Goal: Task Accomplishment & Management: Use online tool/utility

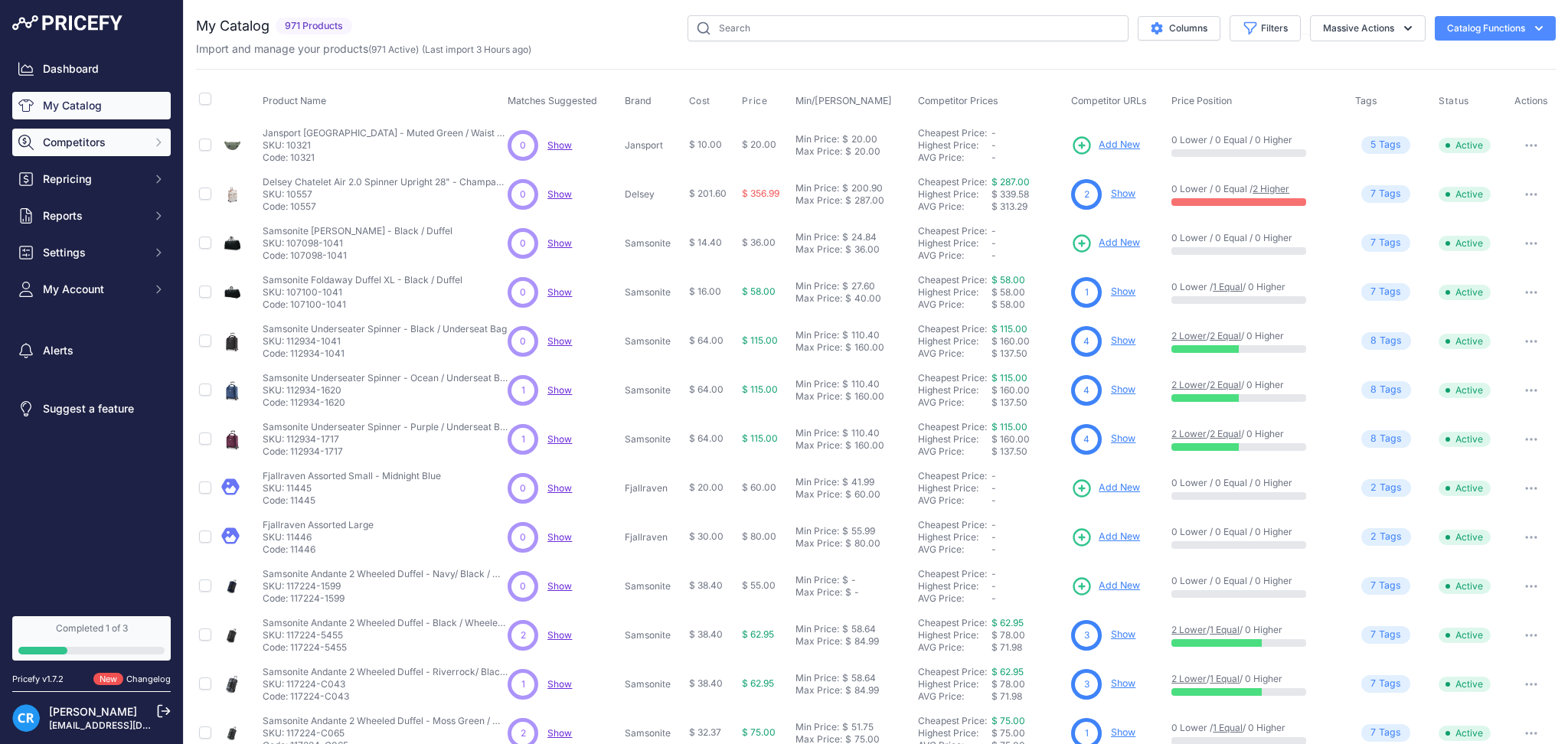
click at [117, 138] on span "Competitors" at bounding box center [93, 142] width 100 height 15
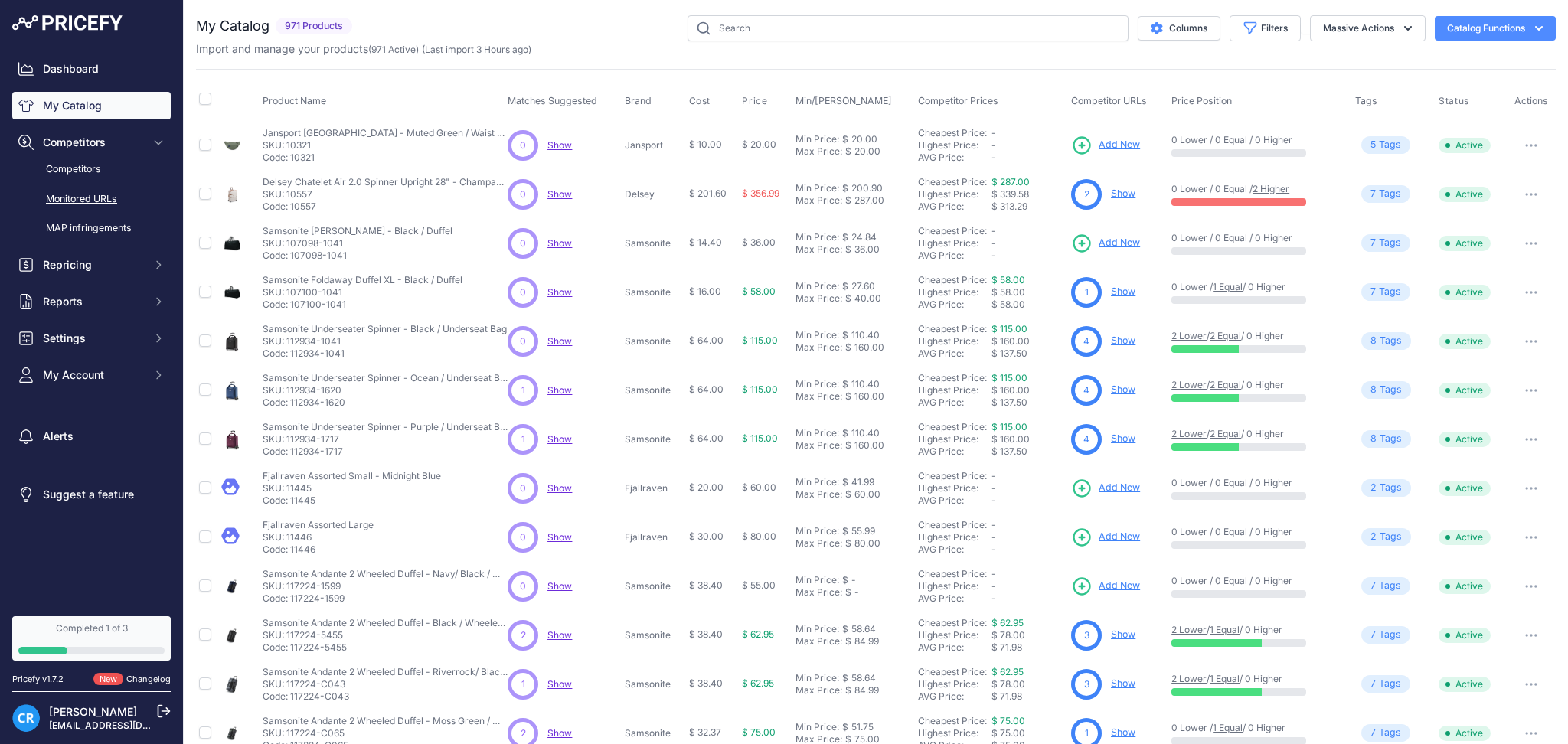
click at [87, 189] on link "Monitored URLs" at bounding box center [91, 199] width 158 height 26
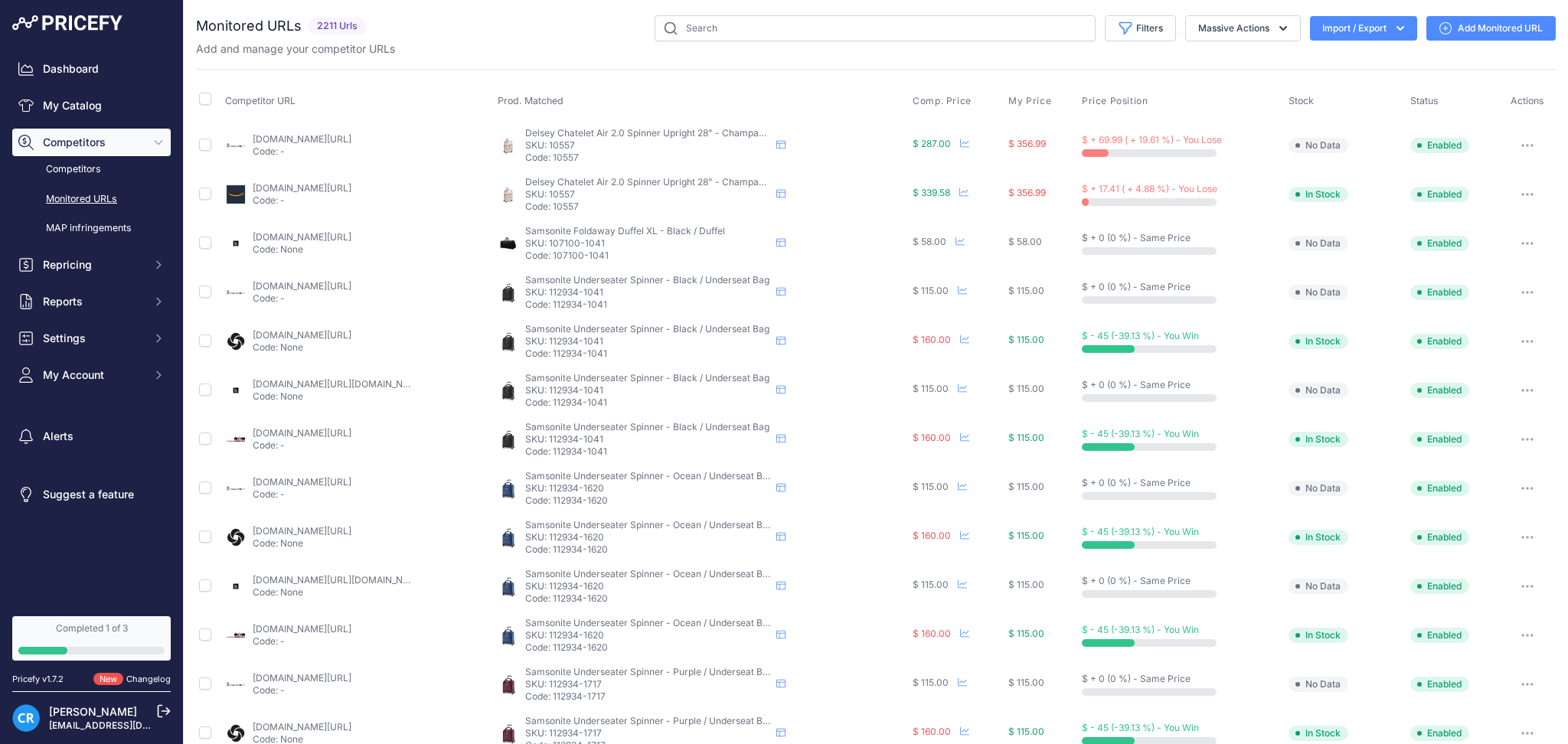
click at [1361, 29] on button "Import / Export" at bounding box center [1364, 28] width 107 height 25
click at [1329, 86] on div "Export" at bounding box center [1361, 88] width 123 height 27
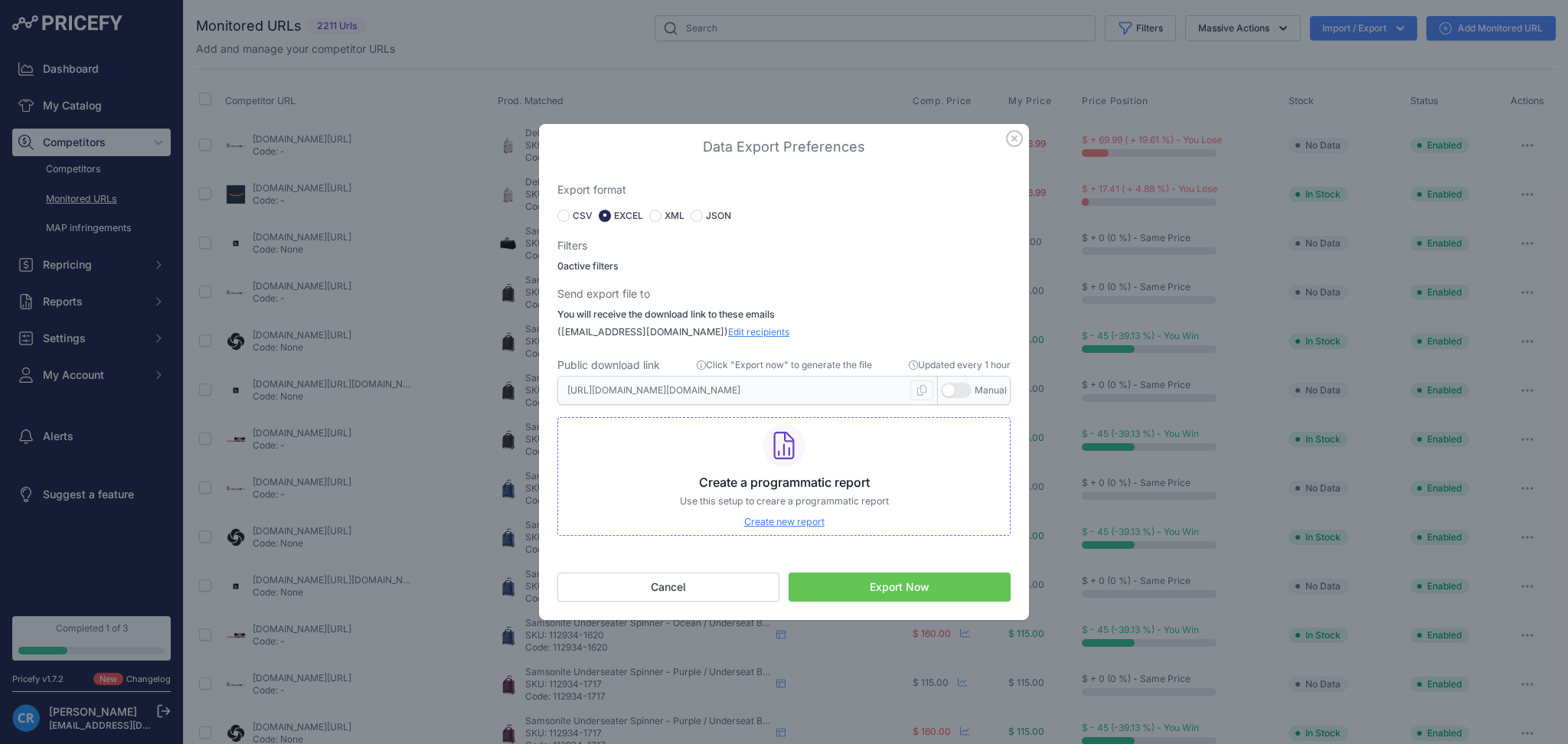
click at [887, 586] on button "Export Now" at bounding box center [900, 587] width 222 height 29
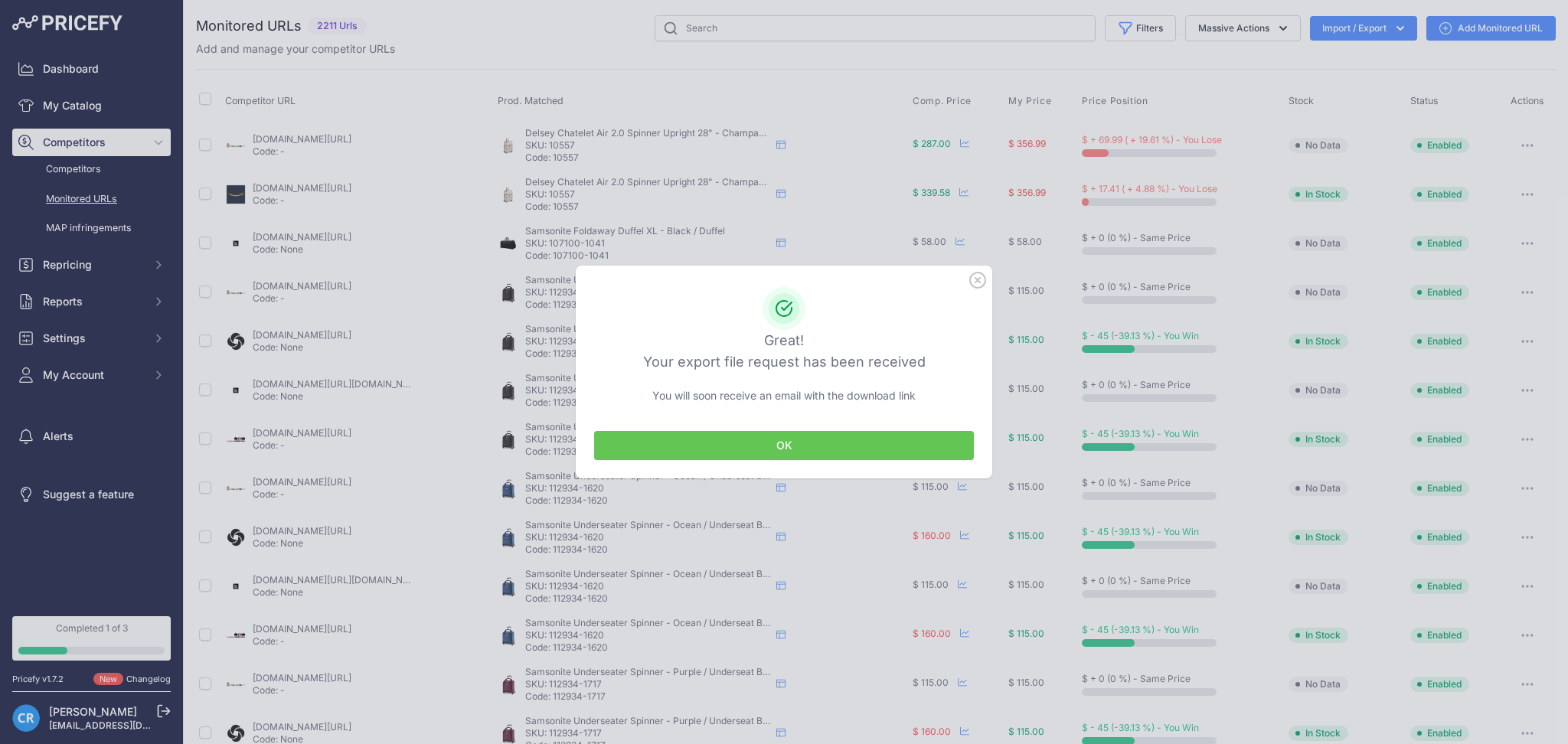
drag, startPoint x: 769, startPoint y: 449, endPoint x: 667, endPoint y: 378, distance: 124.3
click at [768, 450] on button "OK" at bounding box center [783, 445] width 380 height 29
